Goal: Information Seeking & Learning: Understand process/instructions

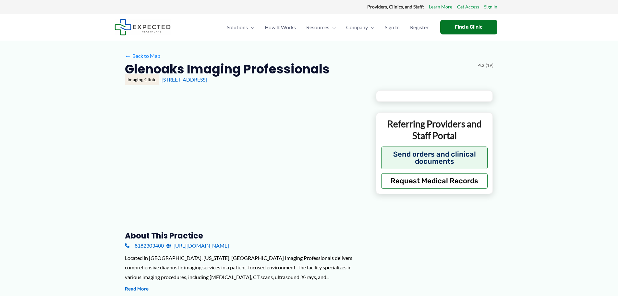
type input "**********"
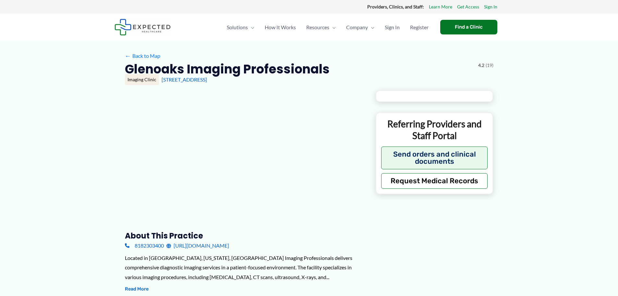
type input "**********"
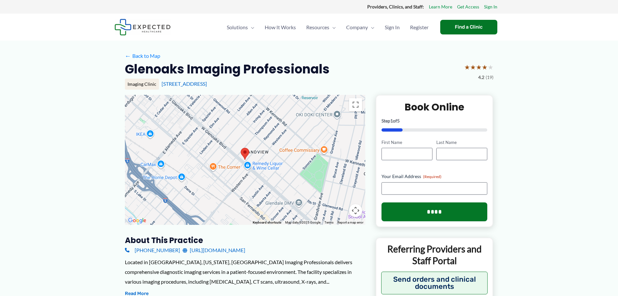
click at [396, 147] on span "First Name" at bounding box center [407, 149] width 55 height 21
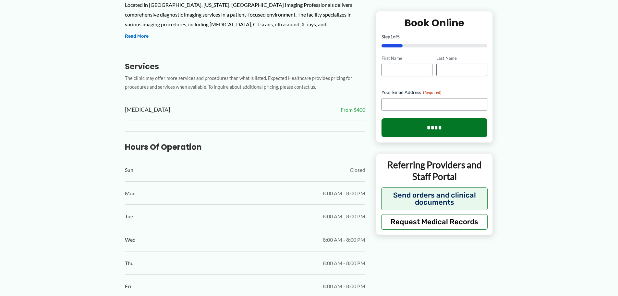
scroll to position [324, 0]
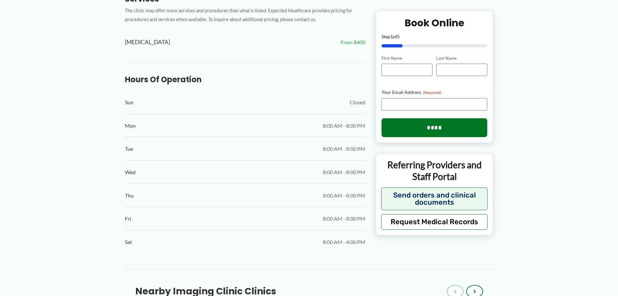
click at [85, 104] on div "← Back to Map Glenoaks Imaging Professionals ★ ★ ★ ★ ★ 4.2 (19) Imaging Clinic …" at bounding box center [309, 251] width 618 height 1071
click at [80, 124] on div "← Back to Map Glenoaks Imaging Professionals ★ ★ ★ ★ ★ 4.2 (19) Imaging Clinic …" at bounding box center [309, 251] width 618 height 1071
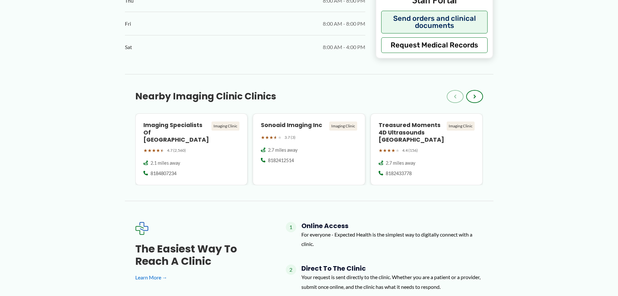
click at [97, 130] on div "← Back to Map Glenoaks Imaging Professionals ★ ★ ★ ★ ★ 4.2 (19) Imaging Clinic …" at bounding box center [309, 56] width 618 height 1071
click at [102, 72] on div "← Back to Map Glenoaks Imaging Professionals ★ ★ ★ ★ ★ 4.2 (19) Imaging Clinic …" at bounding box center [309, 56] width 618 height 1071
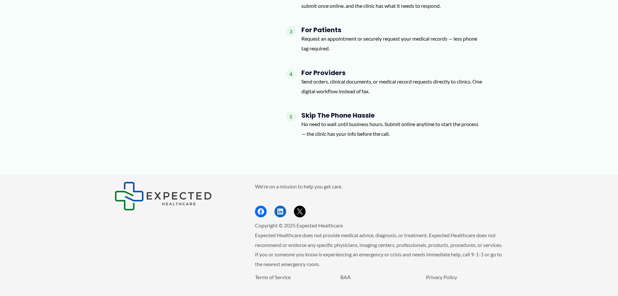
scroll to position [811, 0]
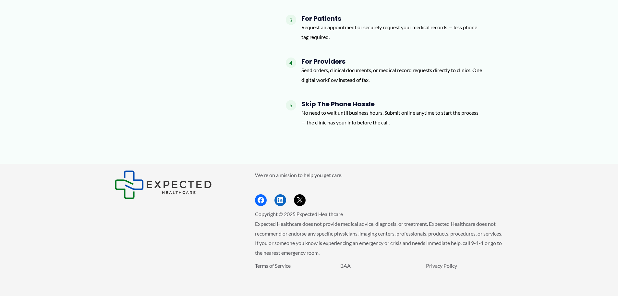
click at [154, 54] on div "The Easiest Way to Reach a Clinic Learn More → 1 Online Access For everyone - E…" at bounding box center [309, 31] width 348 height 203
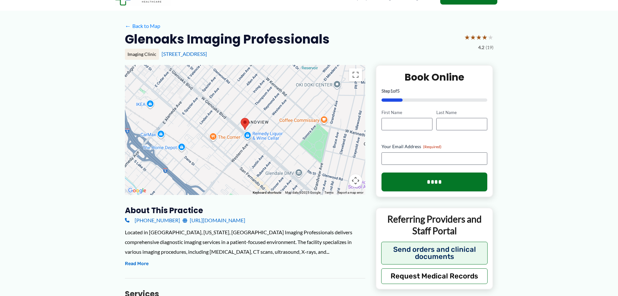
scroll to position [0, 0]
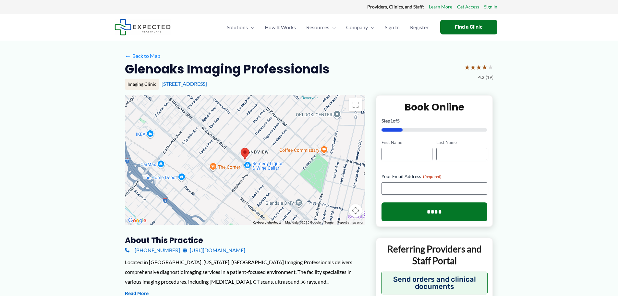
click at [279, 24] on span "How It Works" at bounding box center [280, 27] width 31 height 23
